Goal: Navigation & Orientation: Find specific page/section

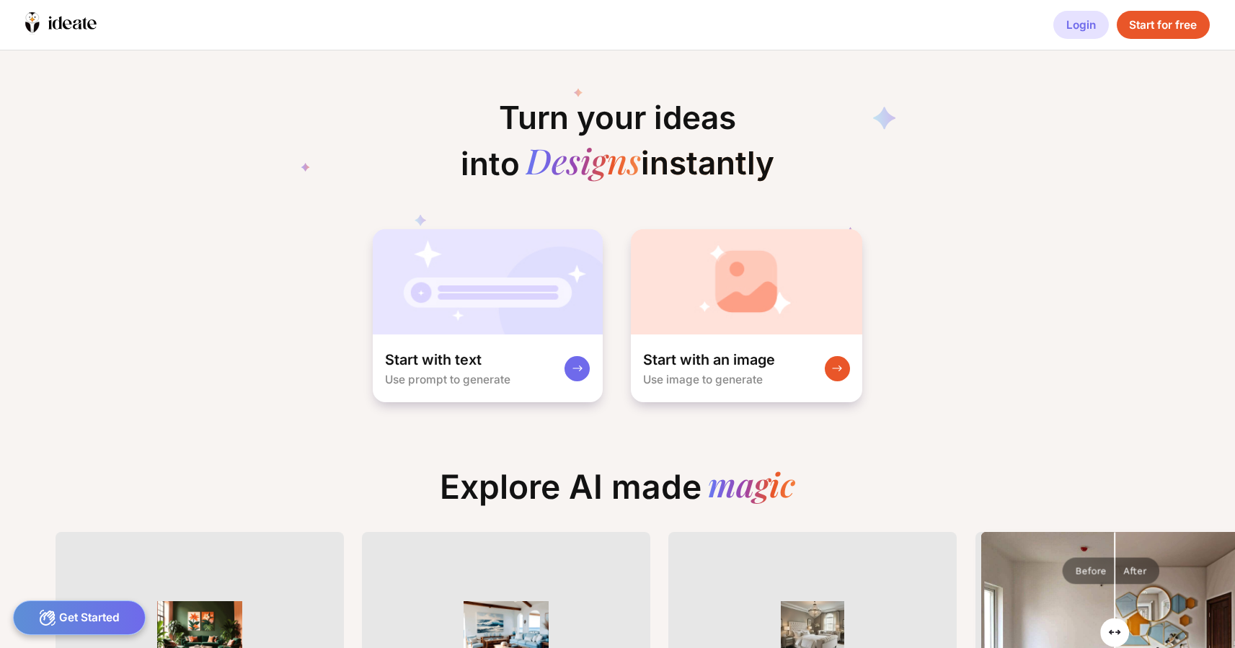
click at [1091, 19] on div "Login" at bounding box center [1080, 25] width 55 height 29
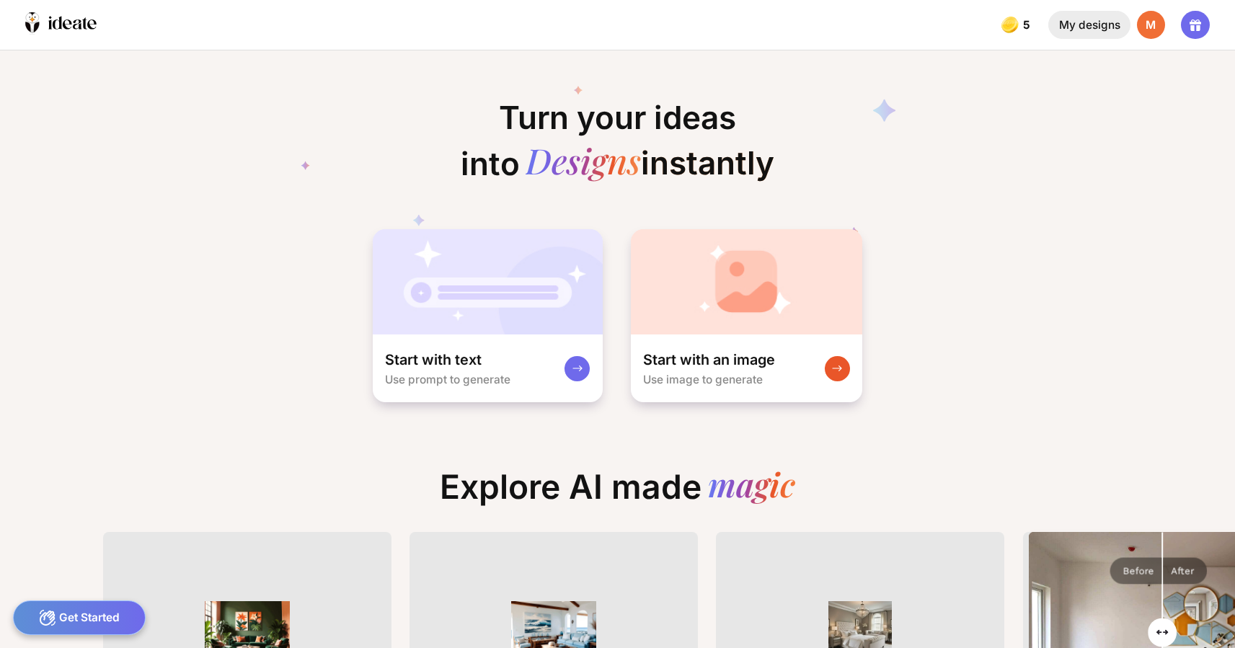
click at [1110, 19] on div "My designs" at bounding box center [1088, 25] width 81 height 29
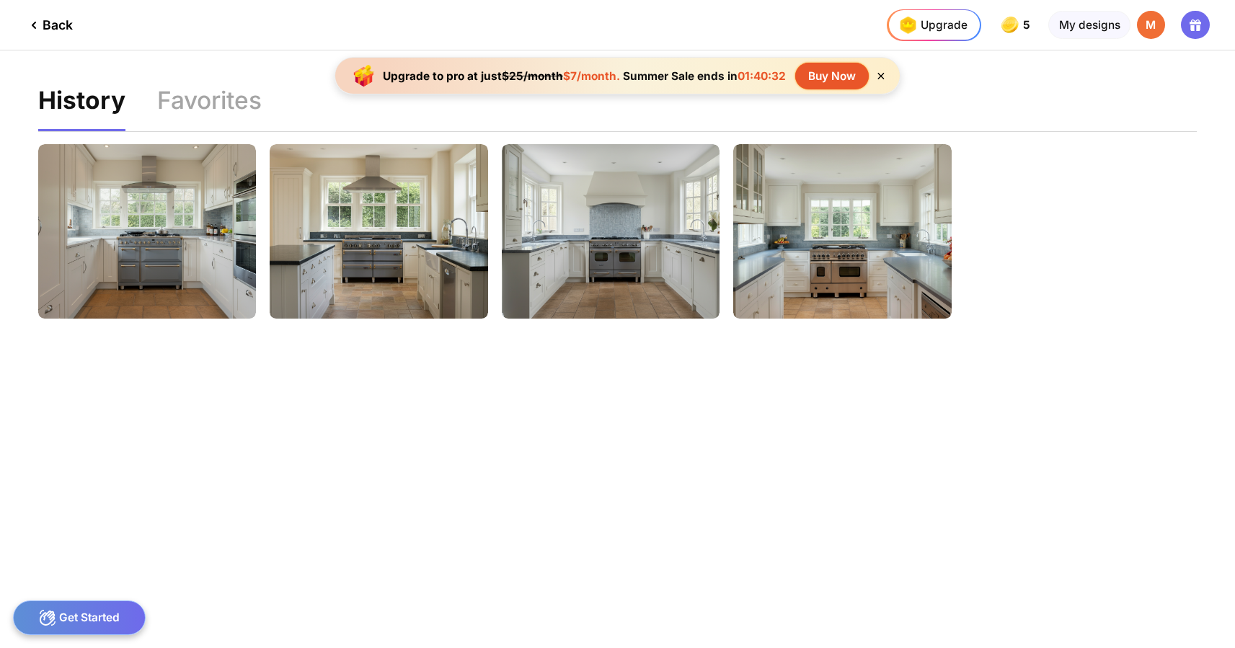
click at [55, 30] on div "Back" at bounding box center [49, 25] width 48 height 17
